Goal: Task Accomplishment & Management: Use online tool/utility

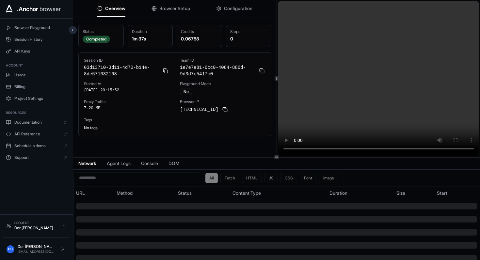
click at [283, 158] on div "Overview Browser Setup Configuration Status Completed Duration 1m 37s Credits 0…" at bounding box center [276, 130] width 407 height 260
click at [165, 11] on span "Browser Setup" at bounding box center [174, 8] width 31 height 7
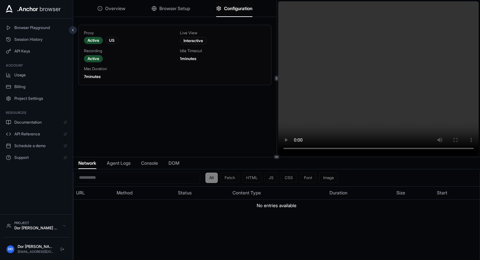
click at [230, 10] on span "Configuration" at bounding box center [238, 8] width 28 height 7
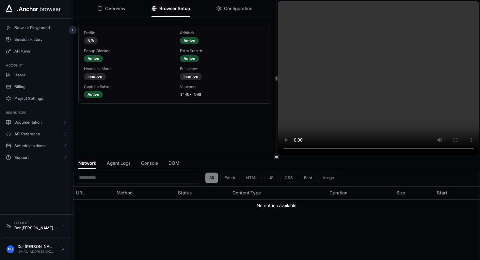
click at [177, 8] on span "Browser Setup" at bounding box center [174, 8] width 31 height 7
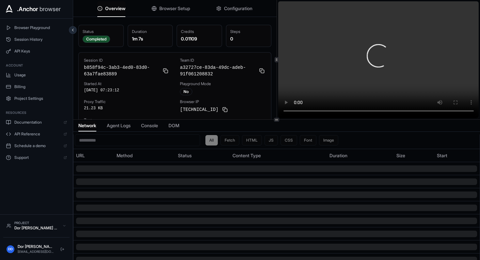
scroll to position [2, 0]
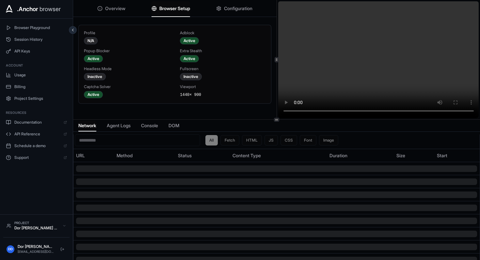
click at [172, 8] on span "Browser Setup" at bounding box center [174, 8] width 31 height 7
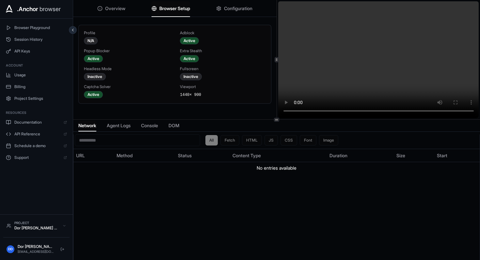
click at [232, 7] on span "Configuration" at bounding box center [238, 8] width 28 height 7
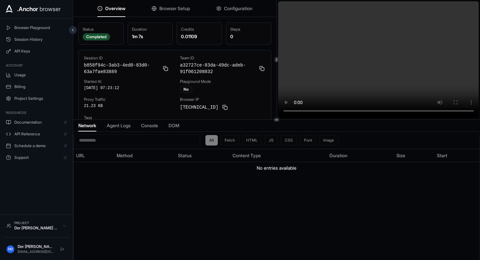
click at [109, 9] on span "Overview" at bounding box center [115, 8] width 20 height 7
click at [273, 100] on div "Status Completed Duration 1m 7s Credits 0.01109 Steps 0 Session ID b858f94c-3ab…" at bounding box center [175, 80] width 204 height 120
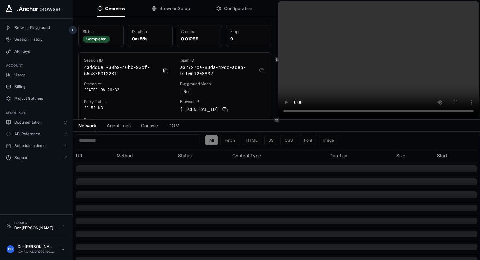
click at [238, 11] on span "Configuration" at bounding box center [238, 8] width 28 height 7
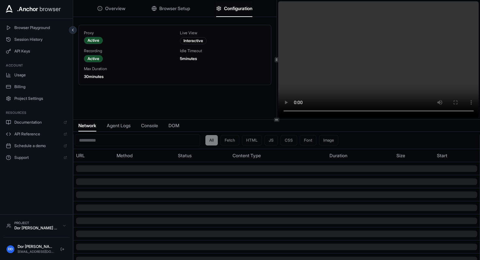
click at [179, 9] on span "Browser Setup" at bounding box center [174, 8] width 31 height 7
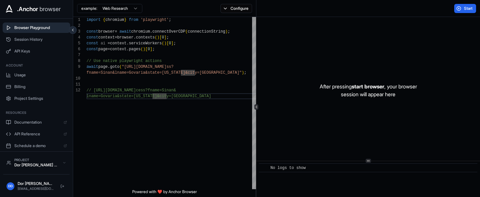
scroll to position [18, 0]
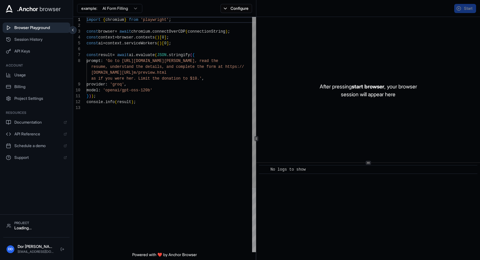
scroll to position [41, 0]
click at [107, 8] on html ".Anchor browser Browser Playground Session History API Keys Account Usage Billi…" at bounding box center [240, 130] width 480 height 260
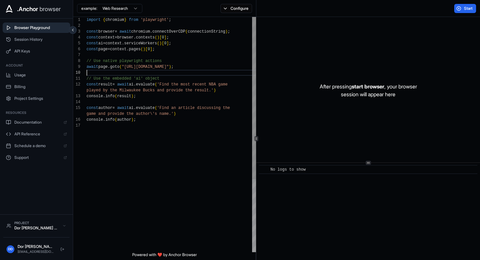
scroll to position [53, 0]
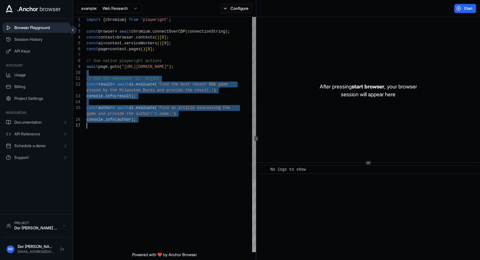
drag, startPoint x: 155, startPoint y: 73, endPoint x: 137, endPoint y: 211, distance: 139.1
click at [137, 211] on div "import { chromium } from 'playwright' ; const browser = await chromium . connec…" at bounding box center [172, 187] width 170 height 341
type textarea "**********"
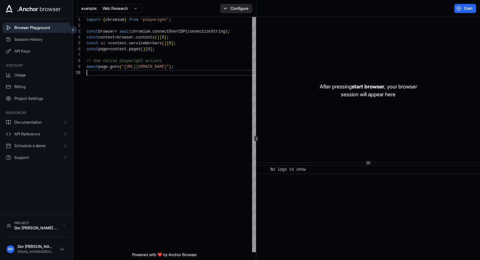
click at [234, 9] on button "Configure" at bounding box center [237, 8] width 32 height 9
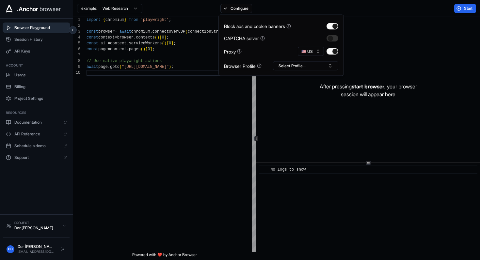
click at [383, 6] on div "Start" at bounding box center [368, 8] width 224 height 17
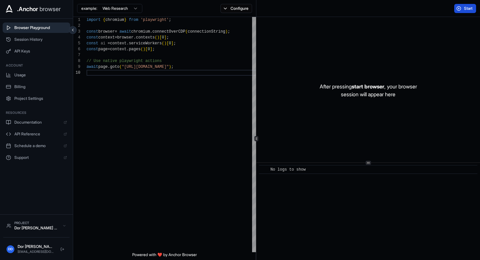
click at [468, 10] on span "Start" at bounding box center [468, 8] width 9 height 5
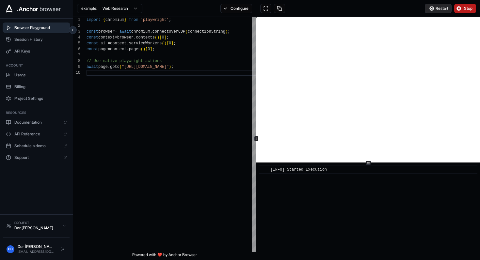
click at [436, 8] on span "Restart" at bounding box center [442, 8] width 13 height 5
click at [437, 7] on span "Restart" at bounding box center [442, 8] width 13 height 5
click at [432, 9] on button "Restart" at bounding box center [438, 8] width 27 height 9
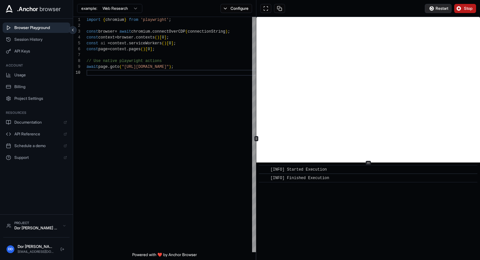
click at [436, 9] on span "Restart" at bounding box center [442, 8] width 13 height 5
click at [445, 7] on span "Restart" at bounding box center [442, 8] width 13 height 5
click at [439, 6] on span "Restart" at bounding box center [442, 8] width 13 height 5
click at [436, 9] on span "Restart" at bounding box center [442, 8] width 13 height 5
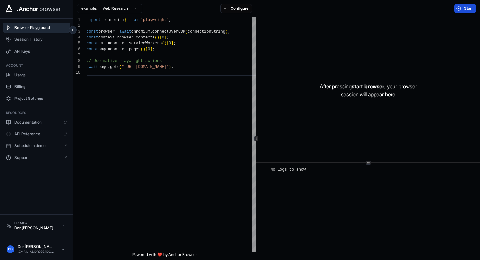
click at [278, 8] on div "Start" at bounding box center [368, 8] width 224 height 17
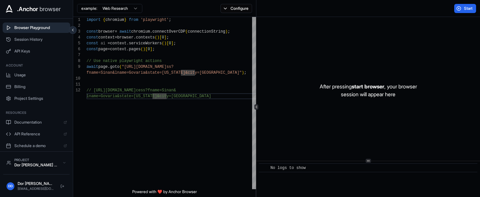
scroll to position [18, 0]
